Goal: Task Accomplishment & Management: Complete application form

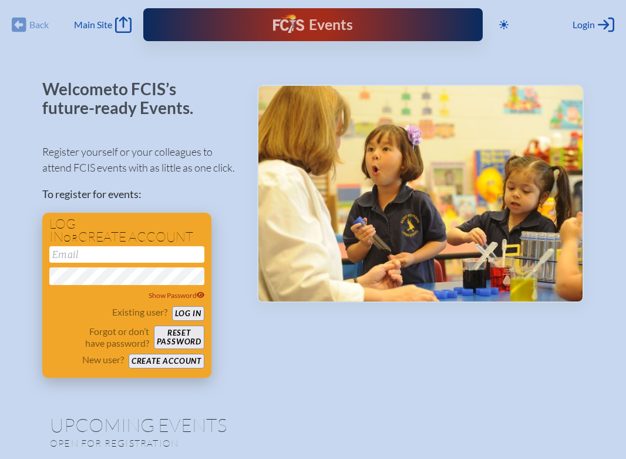
click at [137, 254] on input "email" at bounding box center [126, 254] width 155 height 16
type input "carlinos@bolles.org"
click at [170, 355] on button "Create account" at bounding box center [167, 361] width 76 height 15
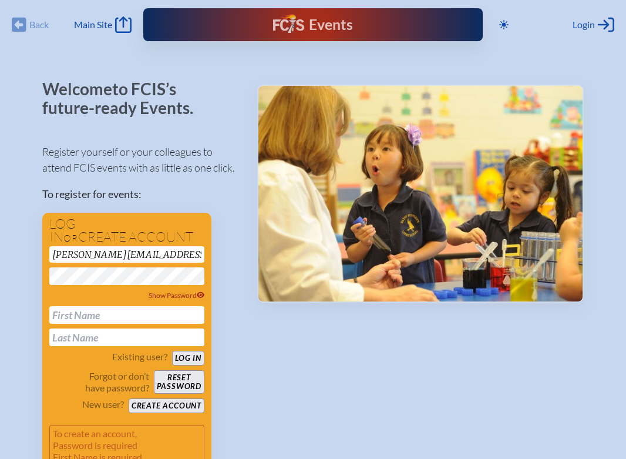
scroll to position [61, 0]
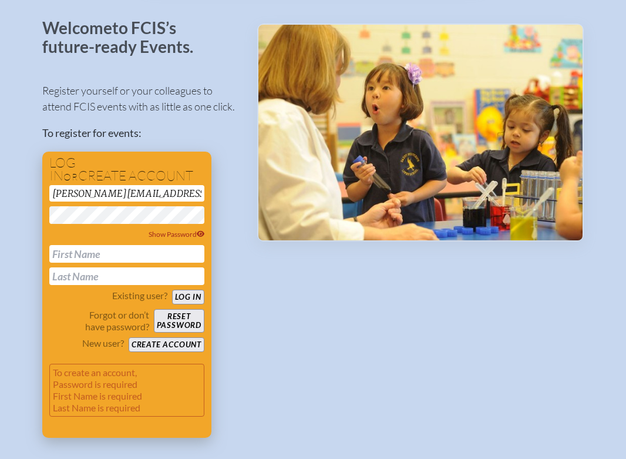
click at [143, 256] on input "text" at bounding box center [126, 254] width 155 height 18
type input "Suzanne"
type input "Carlino"
click at [174, 341] on button "Create account" at bounding box center [167, 344] width 76 height 15
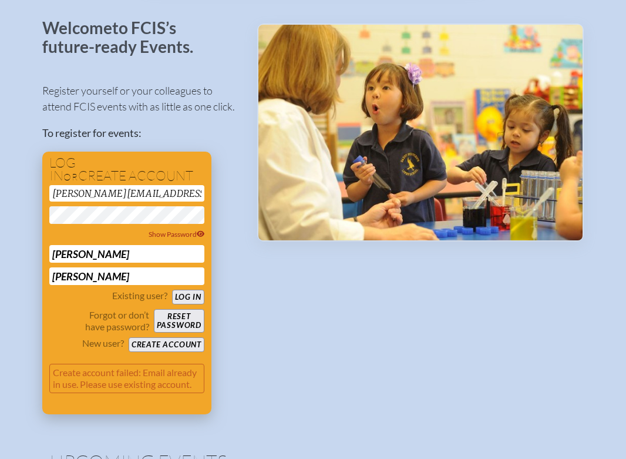
click at [180, 294] on button "Log in" at bounding box center [188, 297] width 32 height 15
click at [163, 317] on button "Reset password" at bounding box center [179, 320] width 51 height 23
click at [153, 343] on button "Create account" at bounding box center [167, 344] width 76 height 15
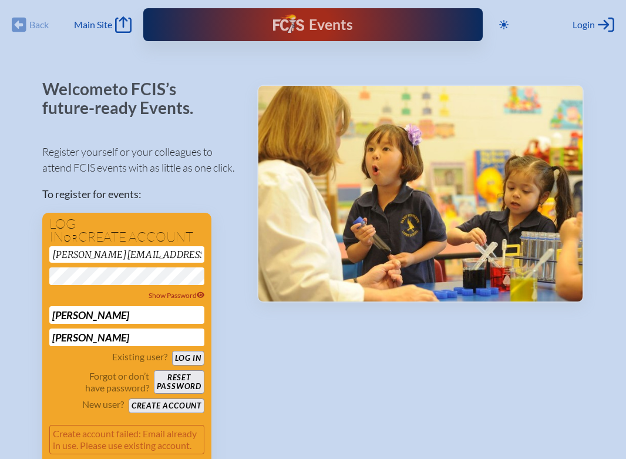
click at [187, 27] on div "Events Future Ready" at bounding box center [313, 24] width 340 height 33
click at [123, 22] on icon at bounding box center [123, 24] width 16 height 16
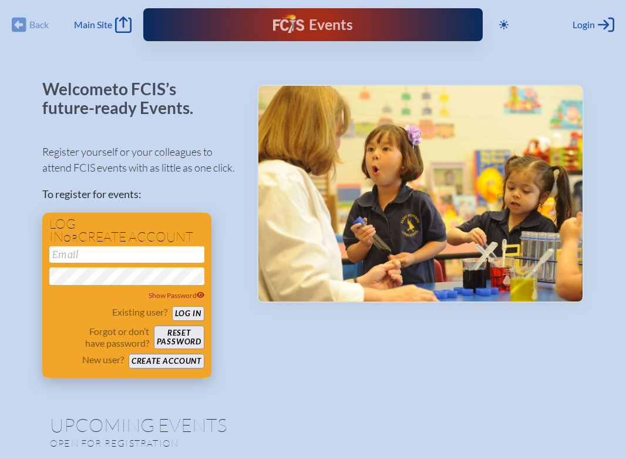
click at [172, 359] on button "Create account" at bounding box center [167, 361] width 76 height 15
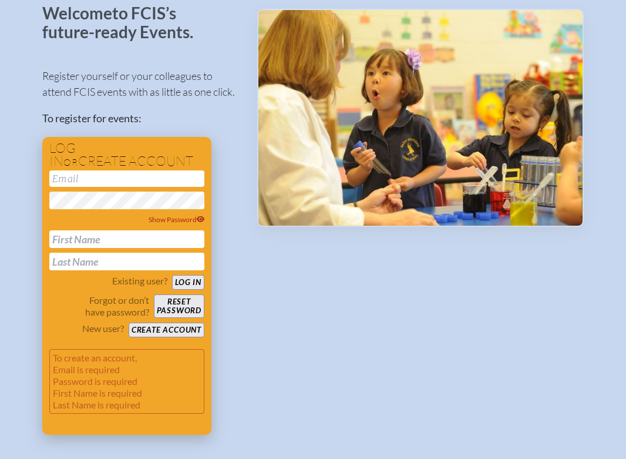
scroll to position [76, 0]
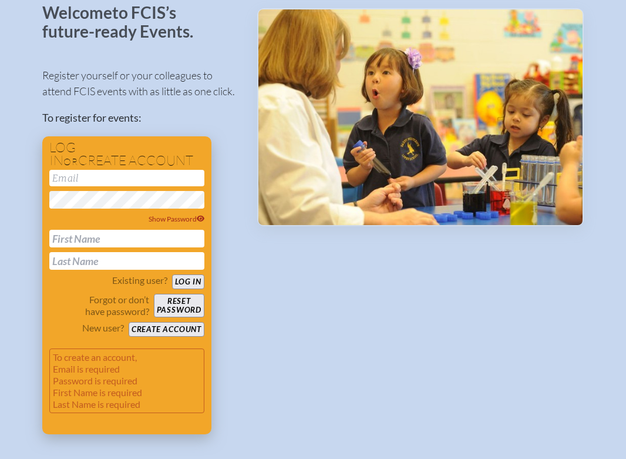
click at [109, 179] on input "email" at bounding box center [126, 178] width 155 height 16
type input "[PERSON_NAME][EMAIL_ADDRESS][PERSON_NAME][DOMAIN_NAME]"
type input "[PERSON_NAME]"
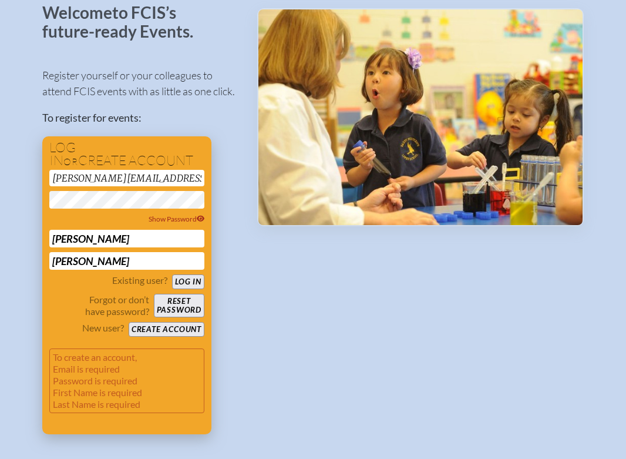
click at [126, 239] on input "[PERSON_NAME]" at bounding box center [126, 239] width 155 height 18
type input "[PERSON_NAME]"
click at [42, 222] on div "Log in or create account [PERSON_NAME][EMAIL_ADDRESS][PERSON_NAME][DOMAIN_NAME]…" at bounding box center [126, 285] width 169 height 298
drag, startPoint x: 88, startPoint y: 262, endPoint x: 21, endPoint y: 261, distance: 67.6
click at [21, 261] on div "Back Back Main Site Main Site Toggle to Dark Mode Close Login Area Log in or cr…" at bounding box center [313, 239] width 626 height 630
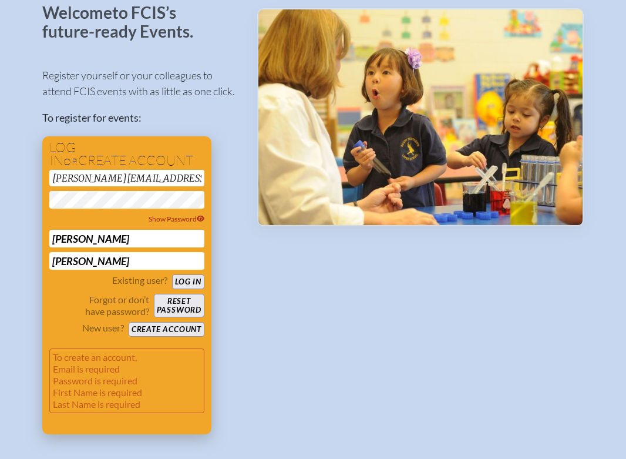
type input "[PERSON_NAME]"
click at [52, 297] on p "Forgot or don’t have password?" at bounding box center [99, 305] width 100 height 23
click at [163, 218] on span "Show Password" at bounding box center [177, 218] width 56 height 9
click at [151, 326] on button "Create account" at bounding box center [167, 329] width 76 height 15
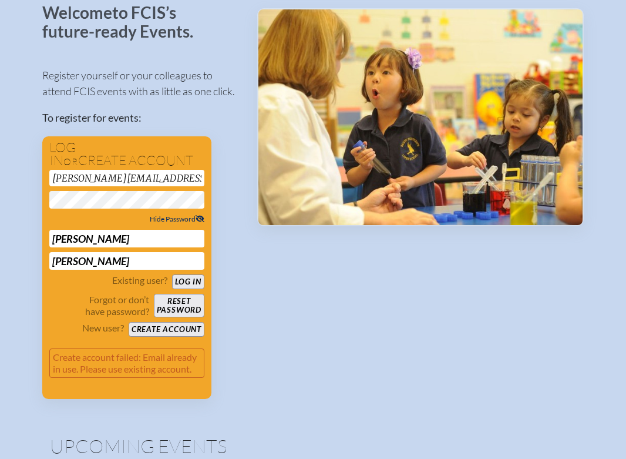
drag, startPoint x: 91, startPoint y: 258, endPoint x: 33, endPoint y: 252, distance: 58.5
click at [33, 252] on div "Back Back Main Site Main Site Toggle to Dark Mode Close Login Area Log in or cr…" at bounding box center [313, 221] width 626 height 595
drag, startPoint x: 107, startPoint y: 190, endPoint x: 39, endPoint y: 193, distance: 68.2
click at [42, 193] on div "Log in or create account [PERSON_NAME][EMAIL_ADDRESS][PERSON_NAME][DOMAIN_NAME]…" at bounding box center [126, 267] width 169 height 263
drag, startPoint x: 91, startPoint y: 241, endPoint x: 26, endPoint y: 238, distance: 64.7
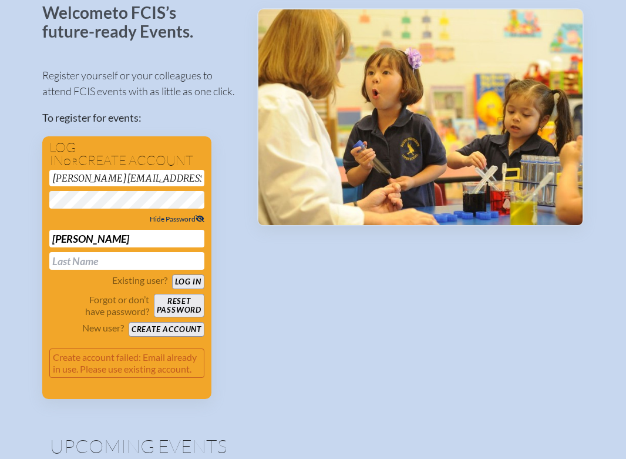
click at [26, 238] on div "Back Back Main Site Main Site Toggle to Dark Mode Close Login Area Log in or cr…" at bounding box center [313, 221] width 626 height 595
click at [23, 227] on div "Back Back Main Site Main Site Toggle to Dark Mode Close Login Area Log in or cr…" at bounding box center [313, 221] width 626 height 595
click at [177, 299] on button "Reset password" at bounding box center [179, 305] width 51 height 23
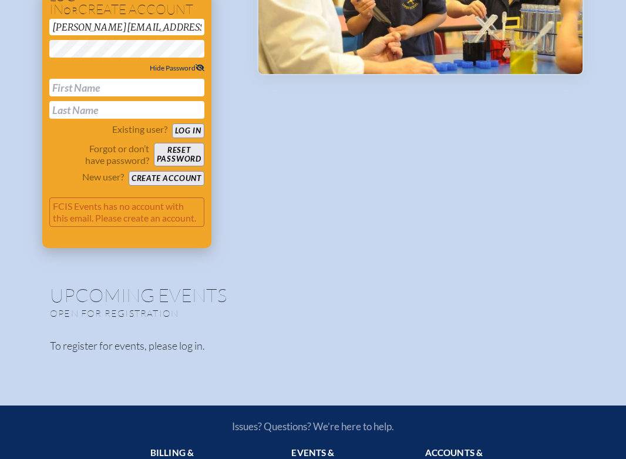
scroll to position [0, 0]
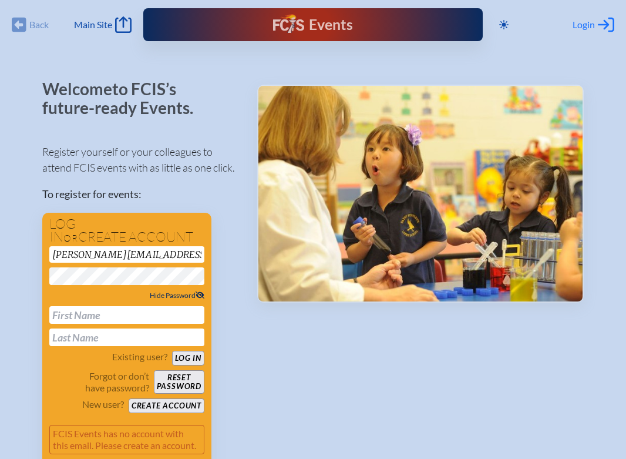
click at [587, 22] on span "Login" at bounding box center [584, 25] width 22 height 12
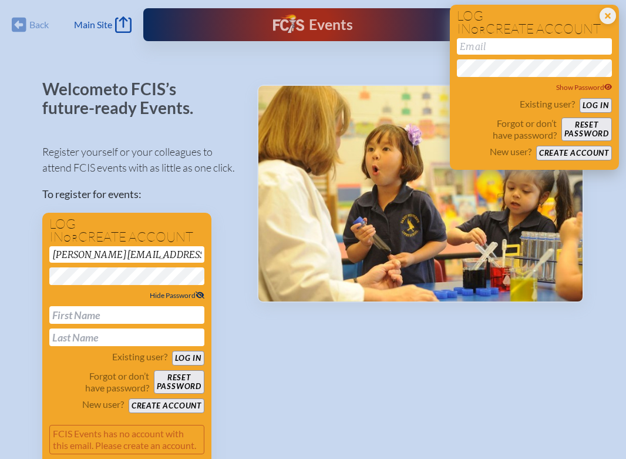
click at [583, 123] on button "Reset password" at bounding box center [587, 128] width 51 height 23
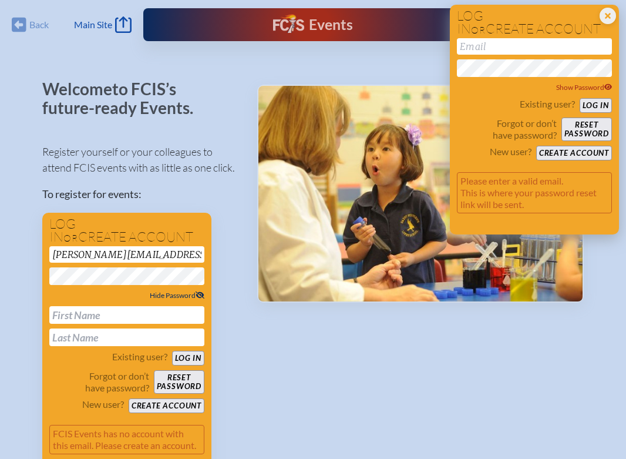
click at [550, 46] on input "email" at bounding box center [534, 46] width 155 height 16
type input "[PERSON_NAME][EMAIL_ADDRESS][PERSON_NAME][DOMAIN_NAME]"
click at [589, 123] on button "Reset password" at bounding box center [587, 128] width 51 height 23
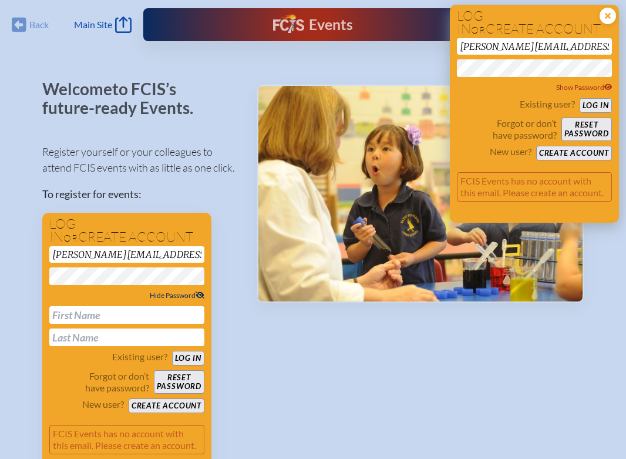
click at [613, 11] on icon at bounding box center [608, 16] width 16 height 16
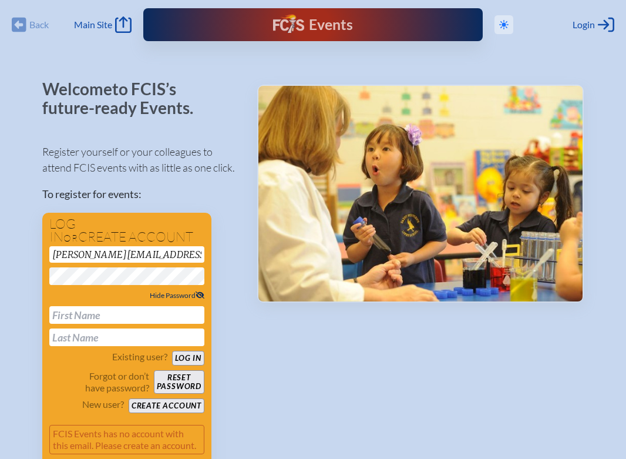
click at [508, 21] on icon "Toggle to Dark Mode" at bounding box center [503, 24] width 9 height 9
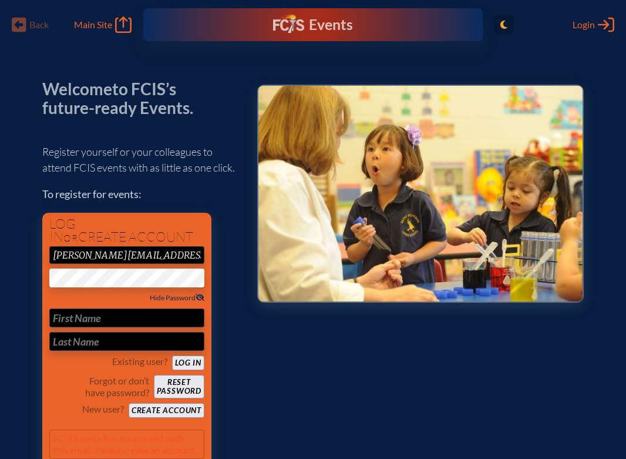
click at [510, 21] on span "Toggle to Light Mode" at bounding box center [504, 24] width 19 height 19
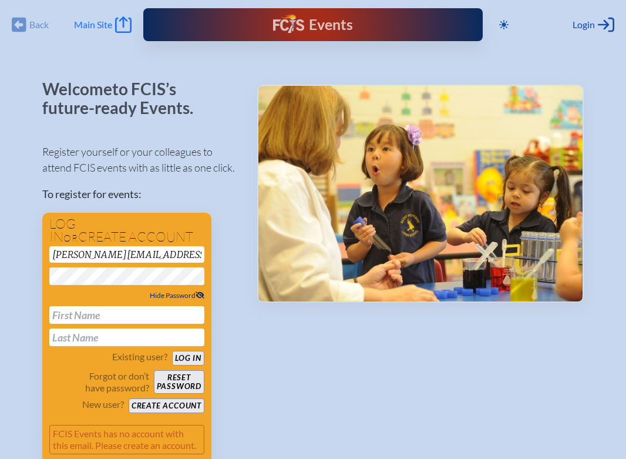
click at [119, 23] on icon "Main Site" at bounding box center [123, 24] width 16 height 16
